Goal: Task Accomplishment & Management: Use online tool/utility

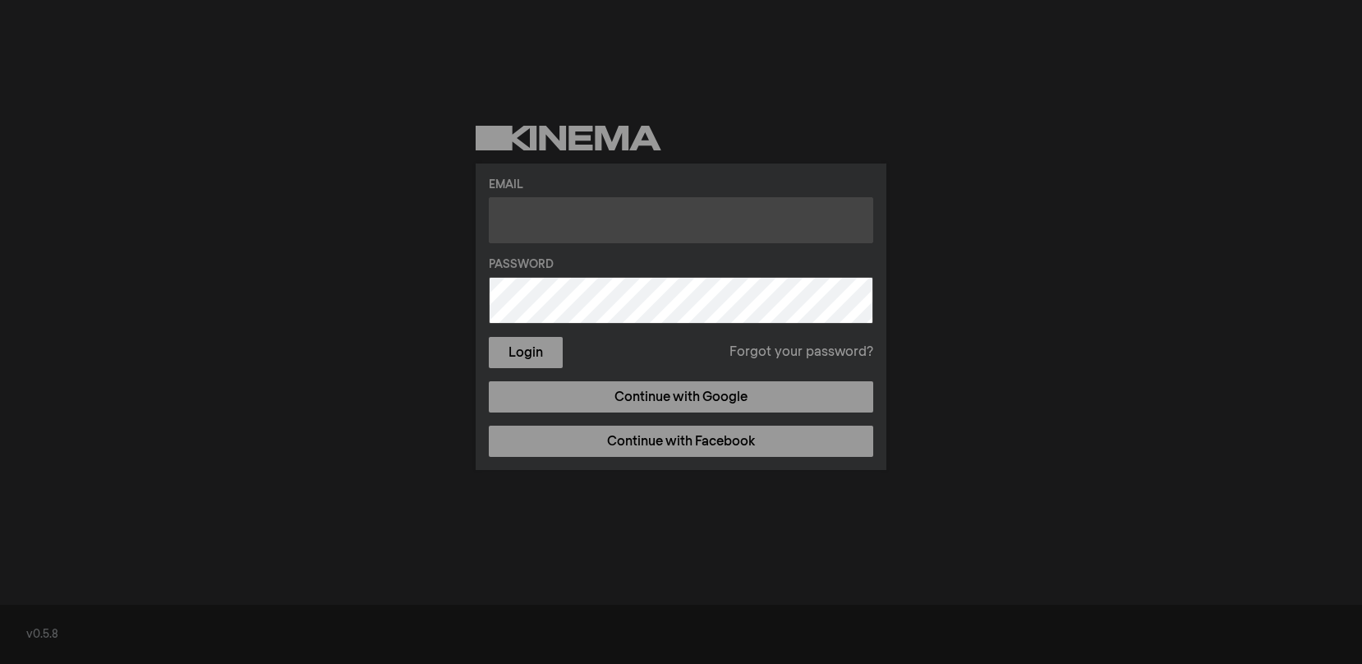
click at [639, 225] on input "text" at bounding box center [681, 220] width 384 height 46
type input "lo.daren@gmail.com"
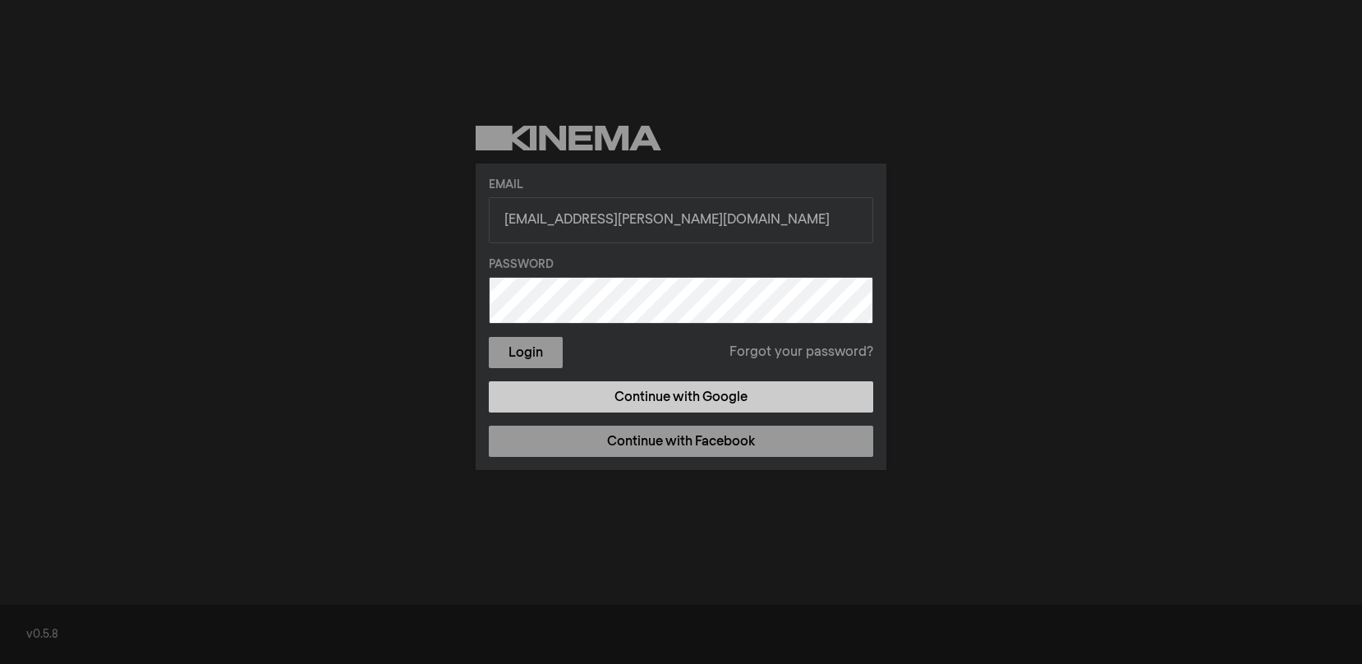
click at [659, 391] on link "Continue with Google" at bounding box center [681, 396] width 384 height 31
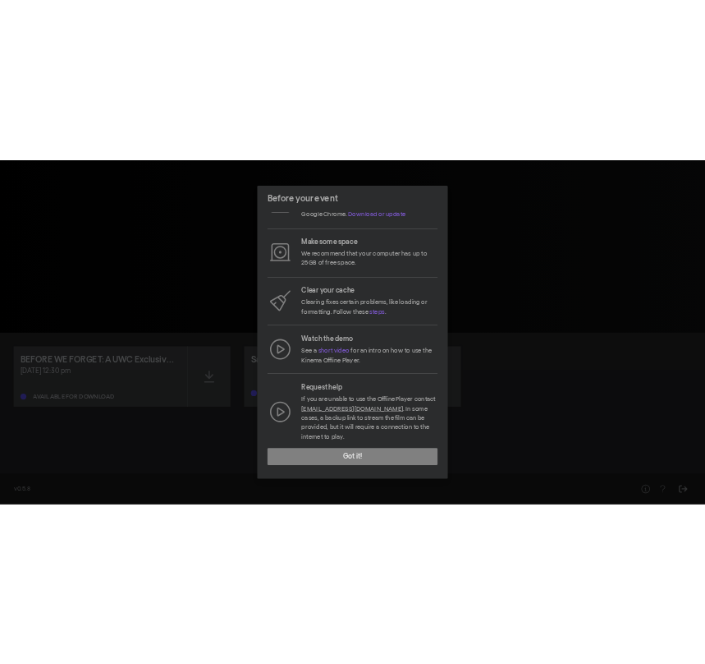
scroll to position [60, 0]
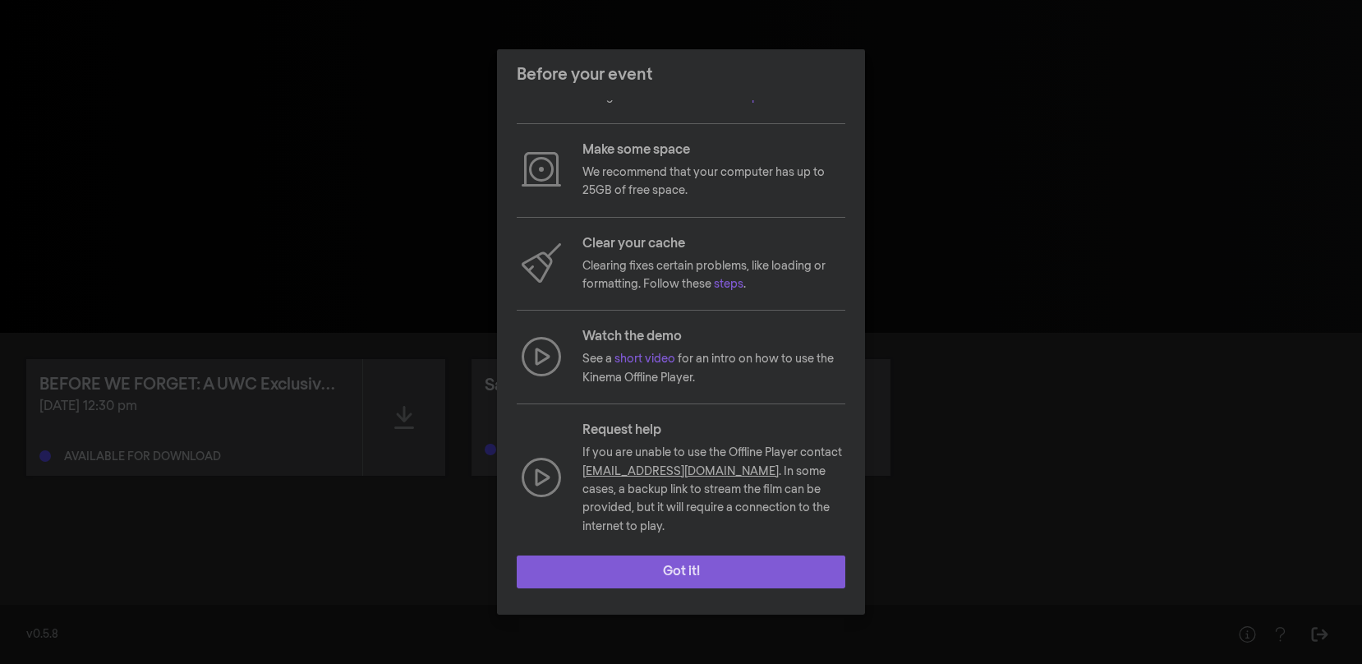
click at [687, 567] on button "Got it!" at bounding box center [681, 571] width 329 height 33
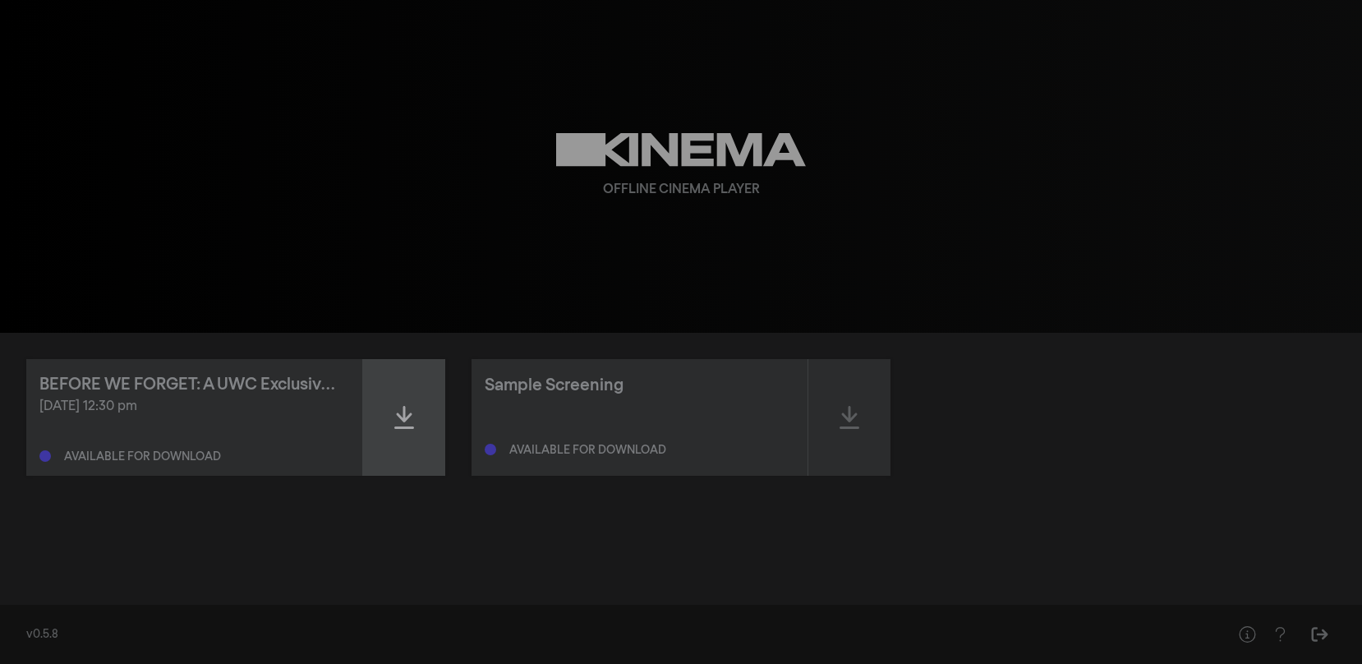
click at [397, 422] on icon at bounding box center [404, 417] width 20 height 26
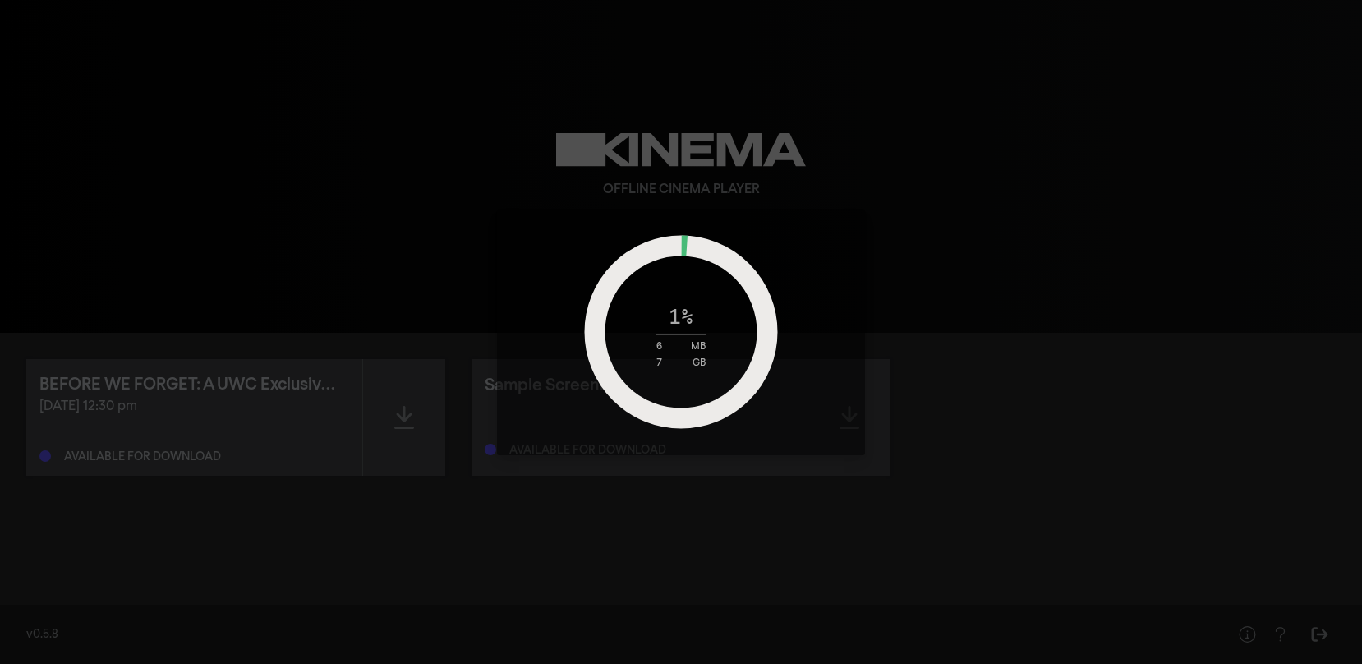
click at [696, 355] on div "1 % 6 MB 7 GB" at bounding box center [680, 331] width 205 height 71
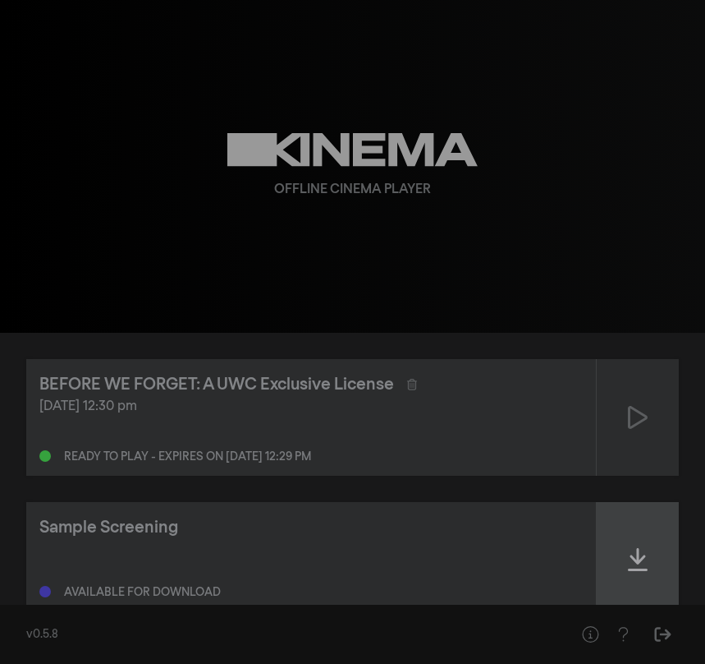
click at [643, 560] on icon at bounding box center [638, 559] width 20 height 26
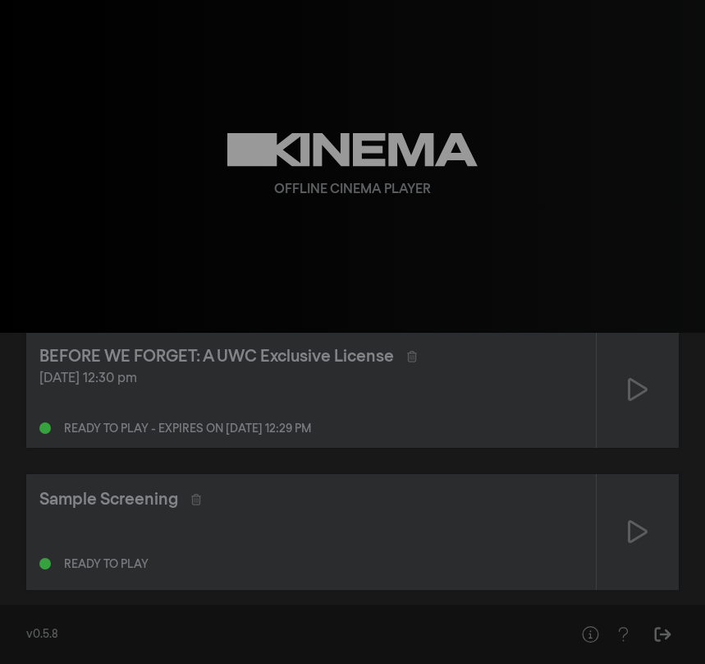
scroll to position [50, 0]
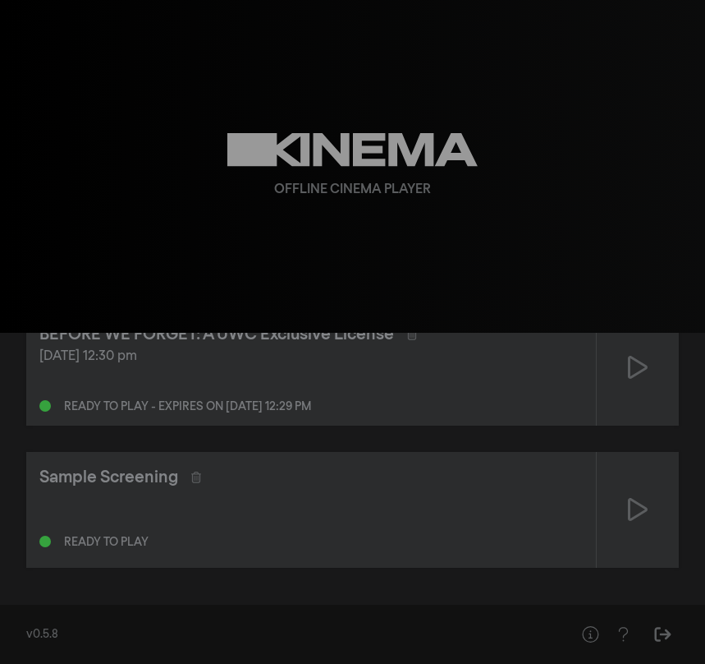
click at [427, 498] on div "Sample Screening Ready to play" at bounding box center [311, 510] width 570 height 116
